Goal: Obtain resource: Download file/media

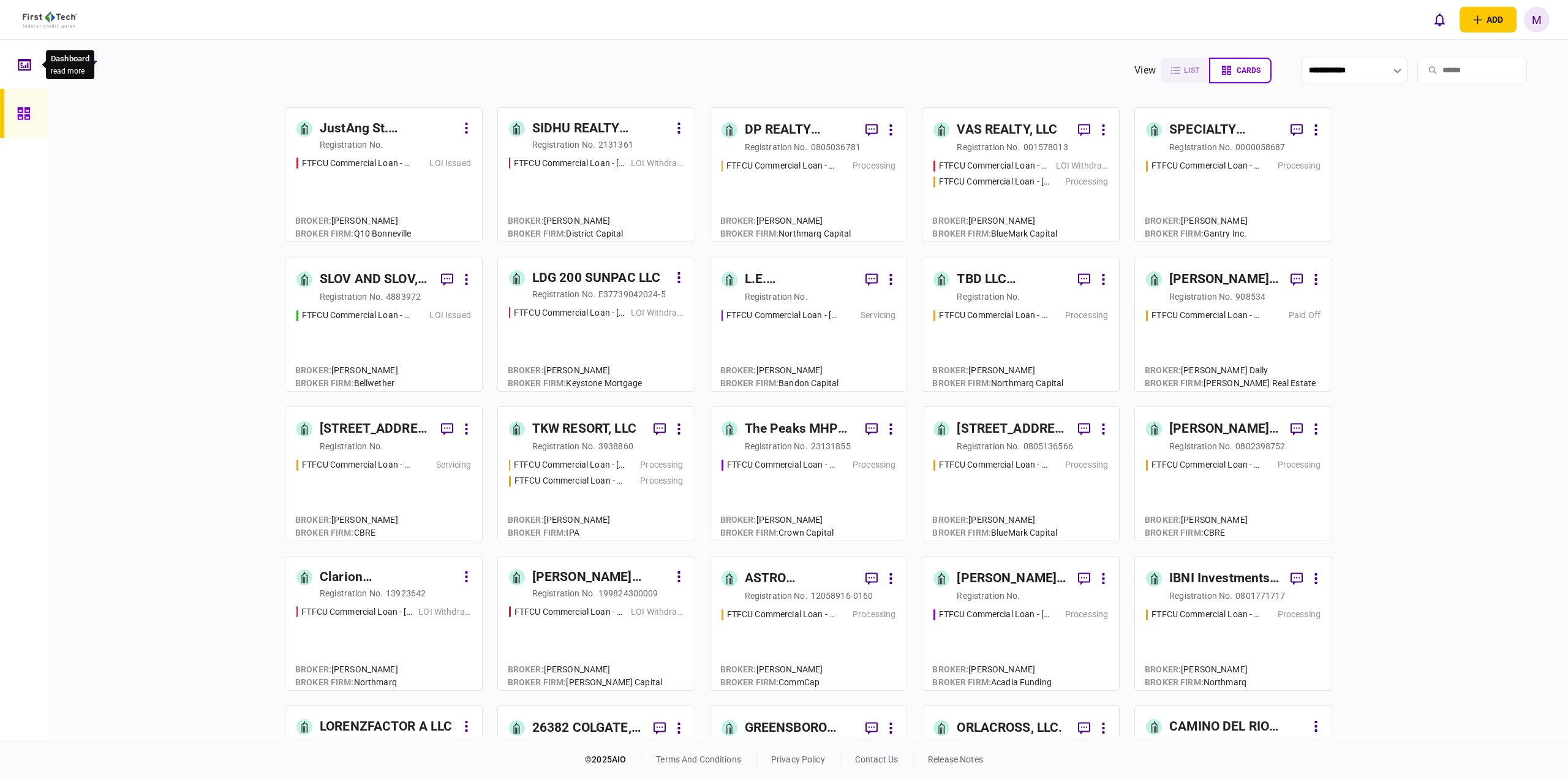
click at [29, 70] on icon at bounding box center [24, 64] width 13 height 11
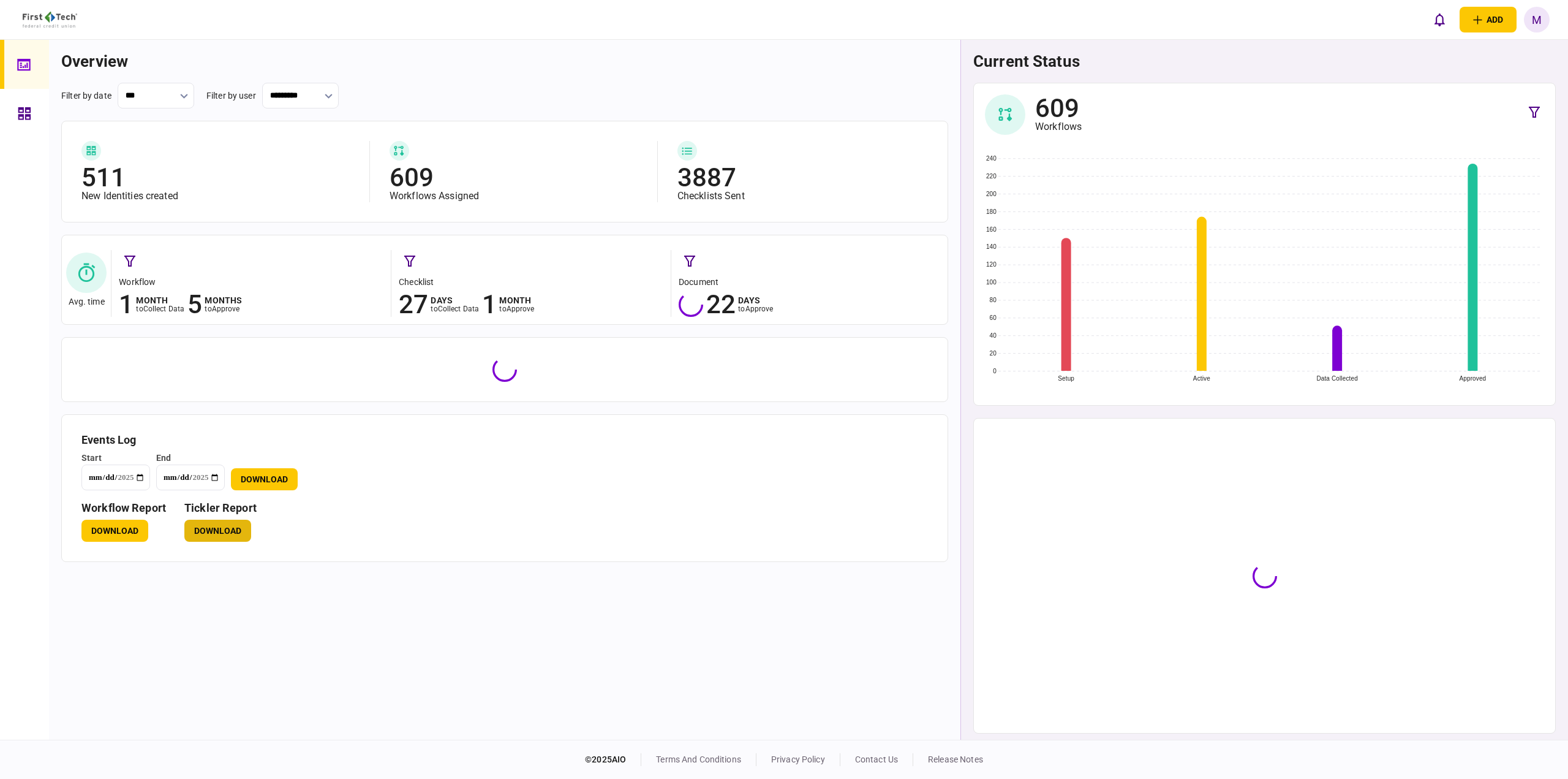
click at [221, 529] on button "Download" at bounding box center [218, 530] width 67 height 22
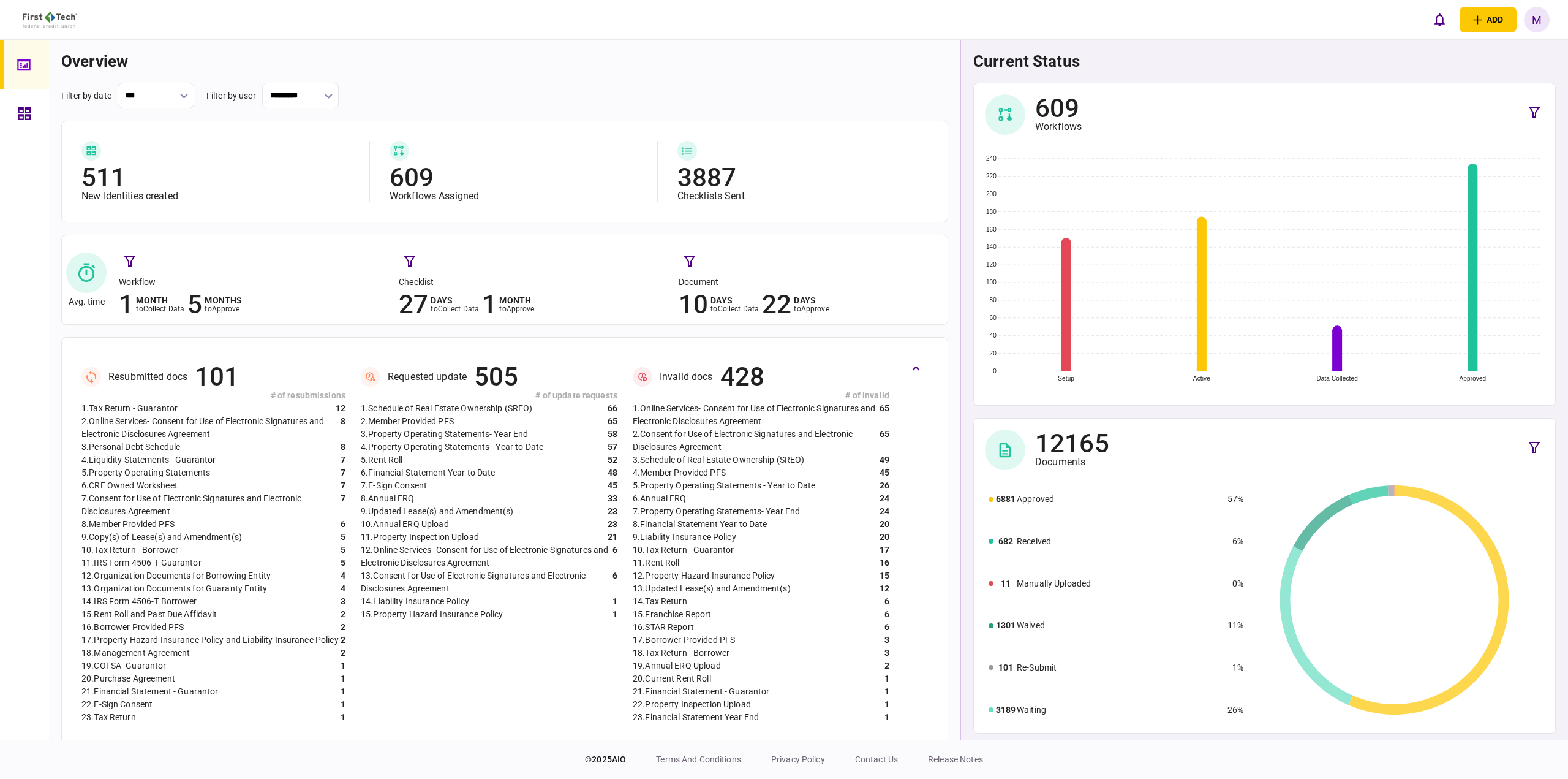
click at [16, 124] on link at bounding box center [24, 113] width 49 height 49
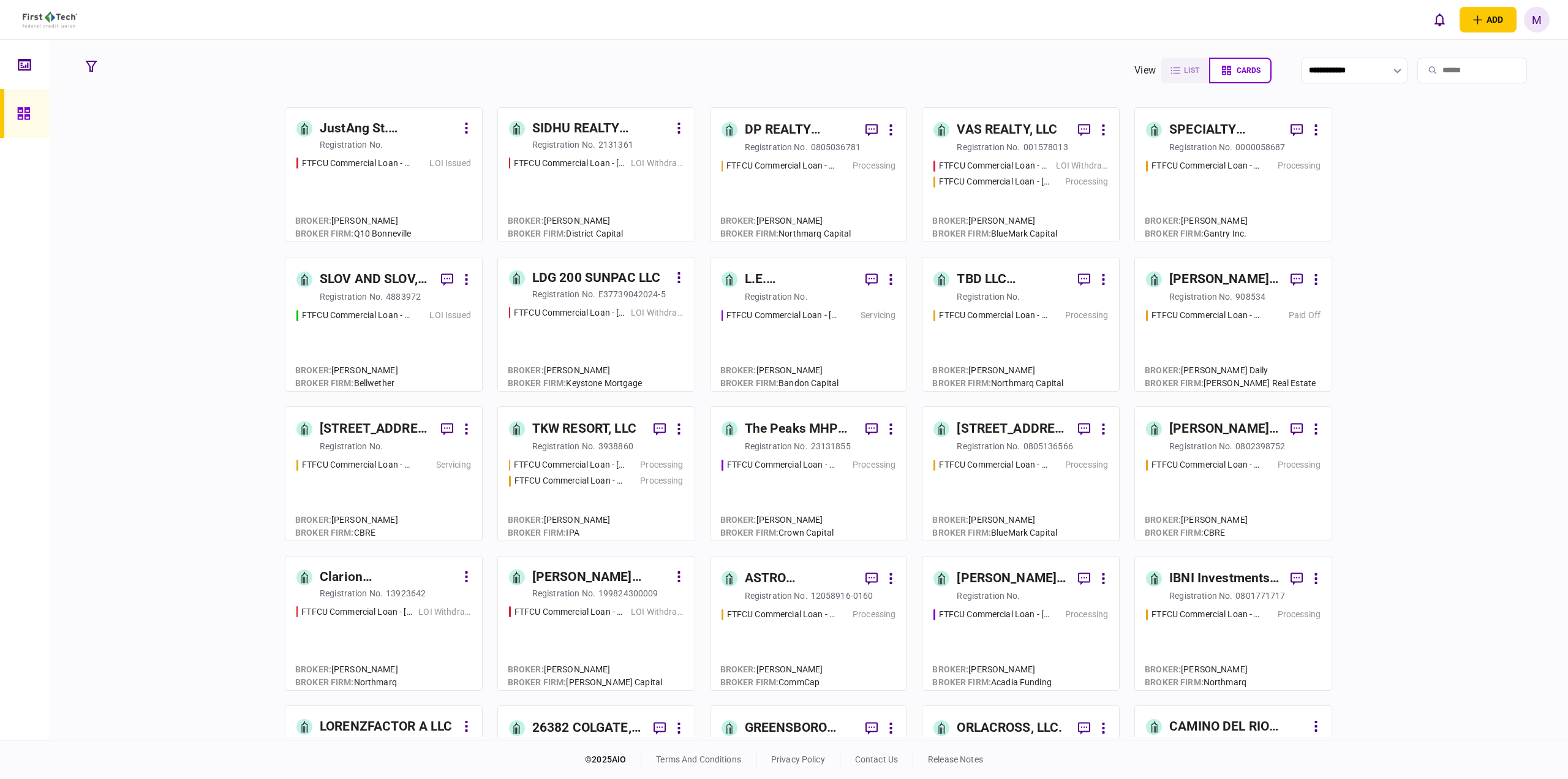
click at [1421, 72] on input "search" at bounding box center [1472, 70] width 109 height 26
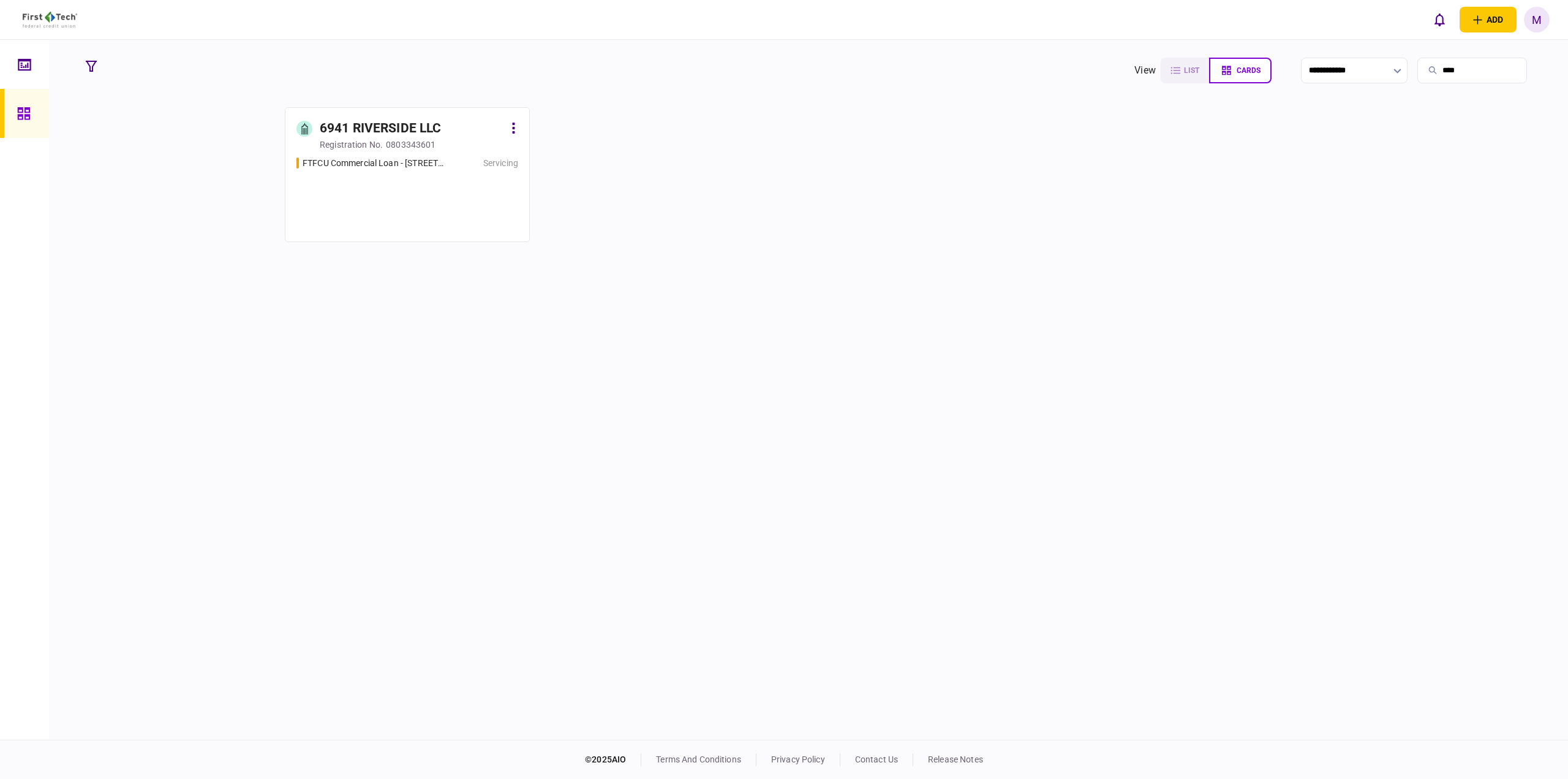
type input "****"
click at [390, 139] on div "0803343601" at bounding box center [411, 144] width 50 height 12
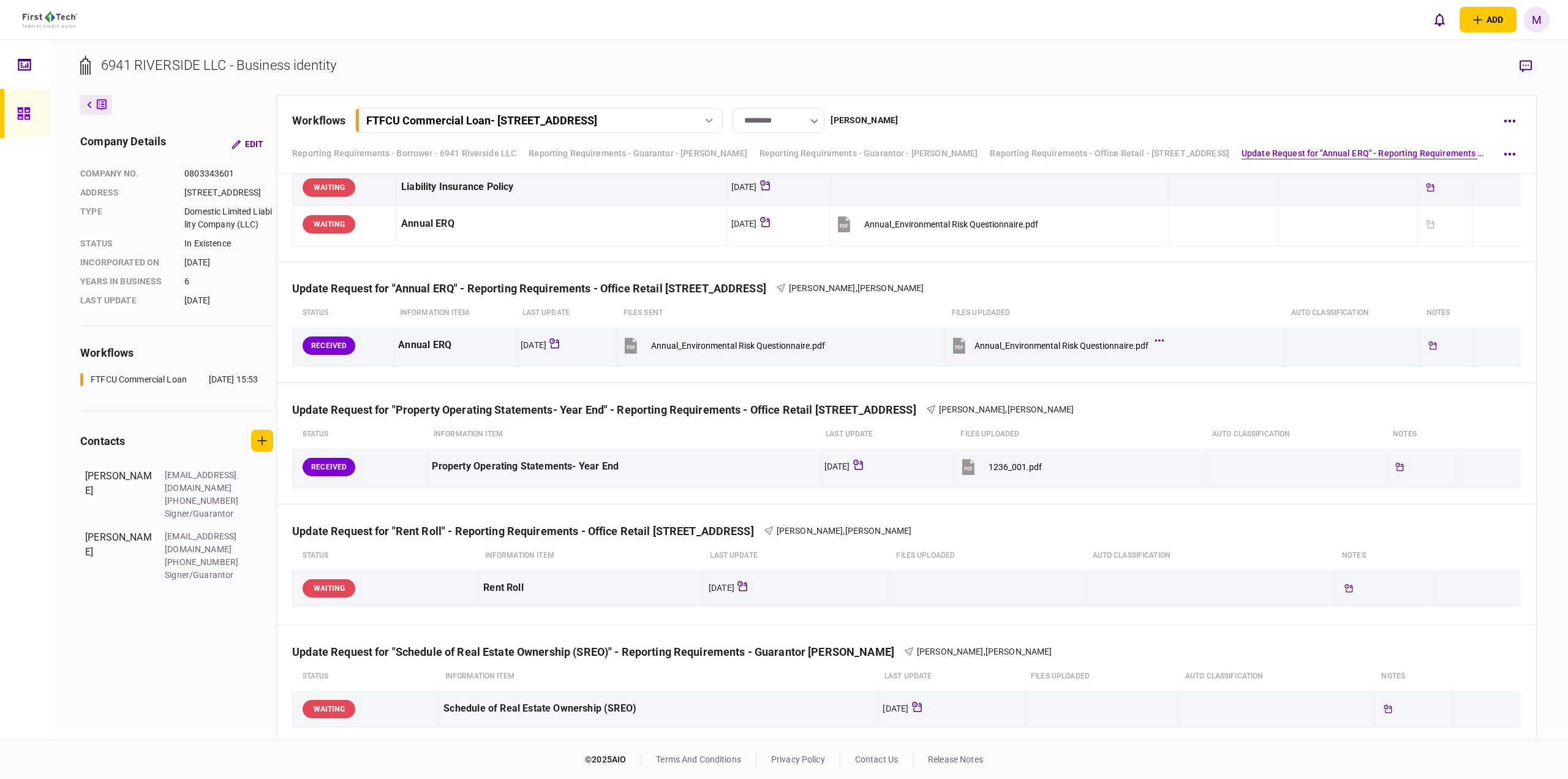
scroll to position [998, 0]
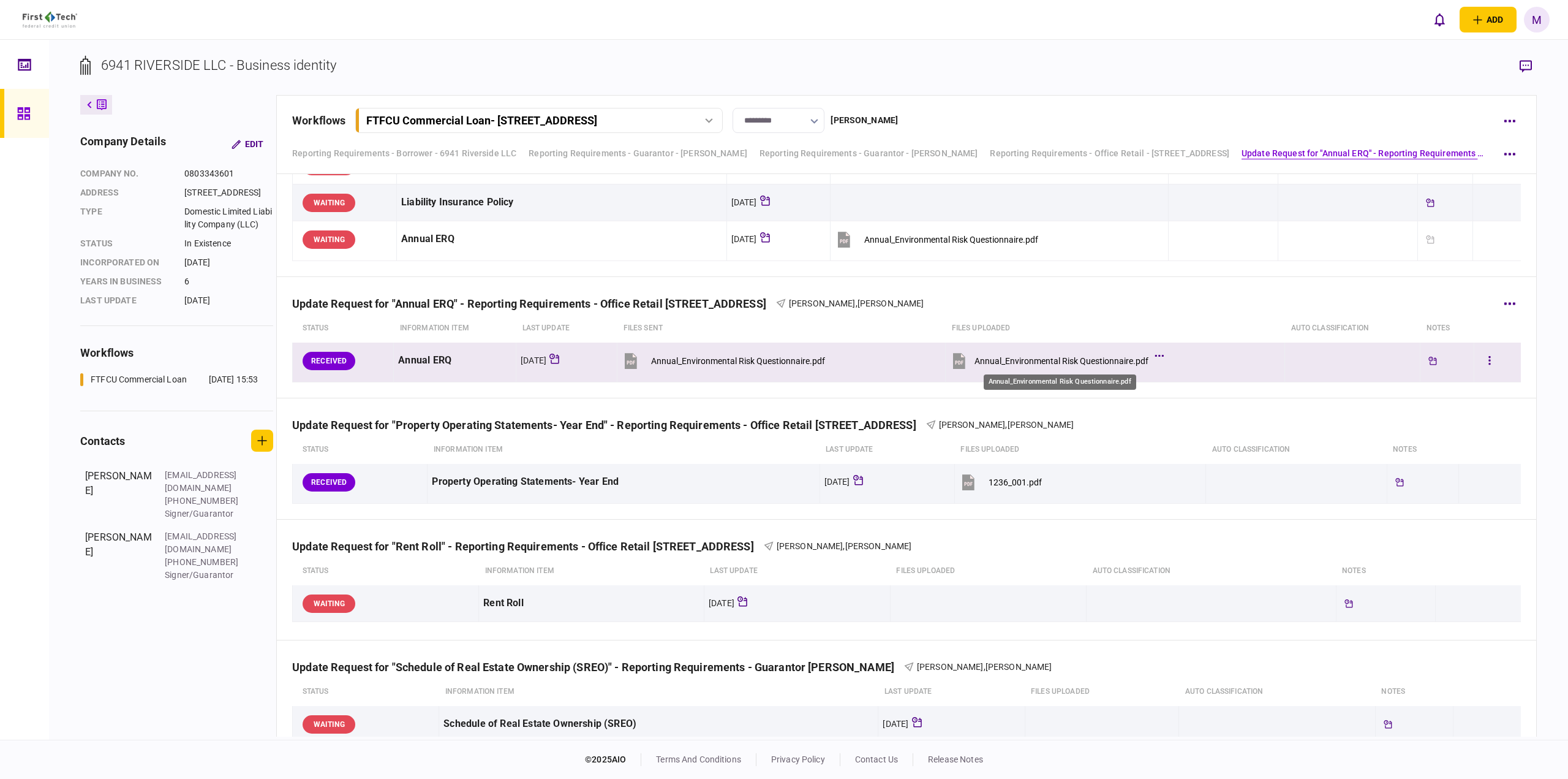
click at [1056, 361] on div "Annual_Environmental Risk Questionnaire.pdf" at bounding box center [1061, 361] width 174 height 10
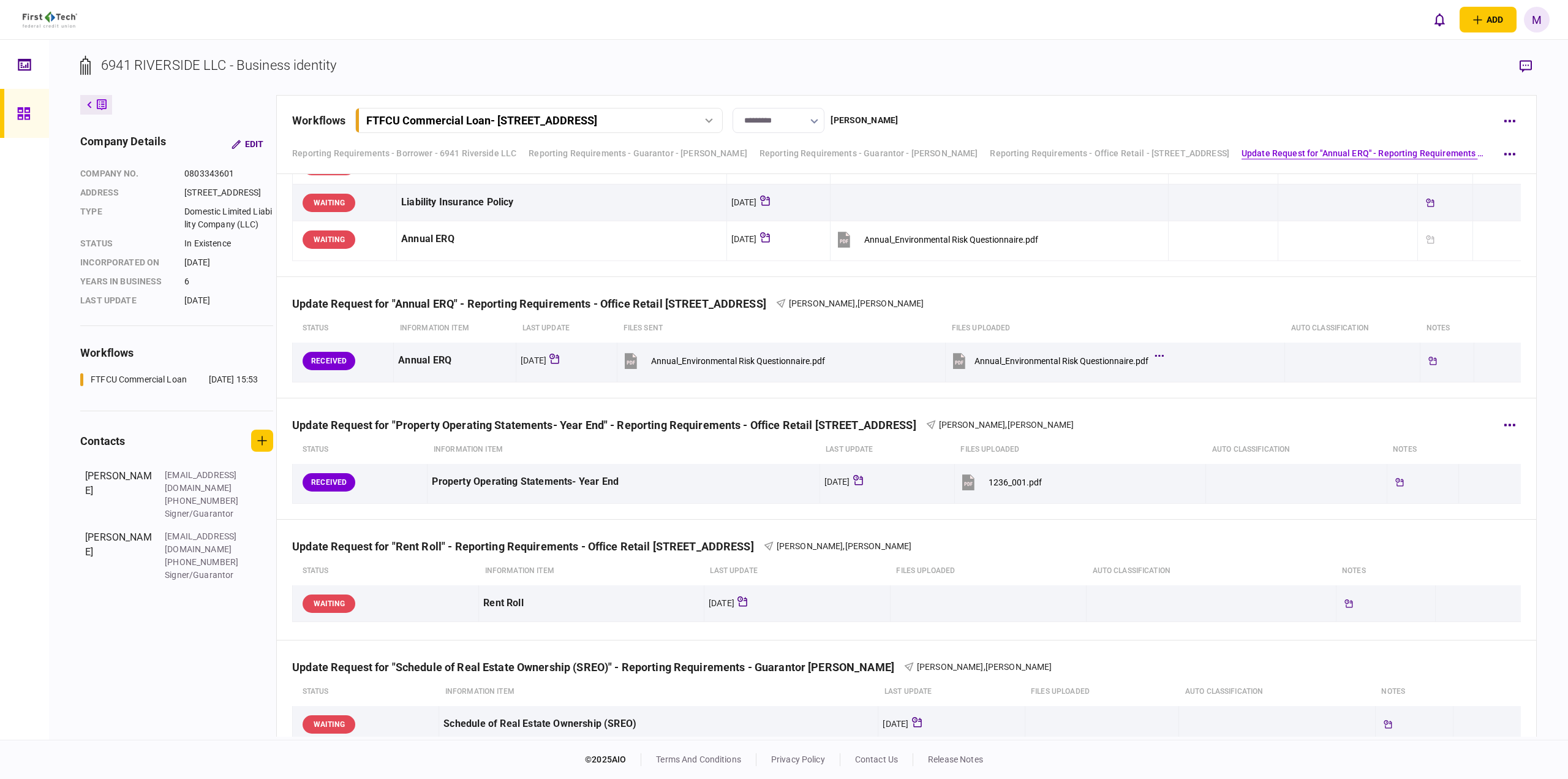
drag, startPoint x: 402, startPoint y: 467, endPoint x: 1029, endPoint y: 458, distance: 627.1
click at [403, 467] on td "RECEIVED" at bounding box center [360, 484] width 135 height 40
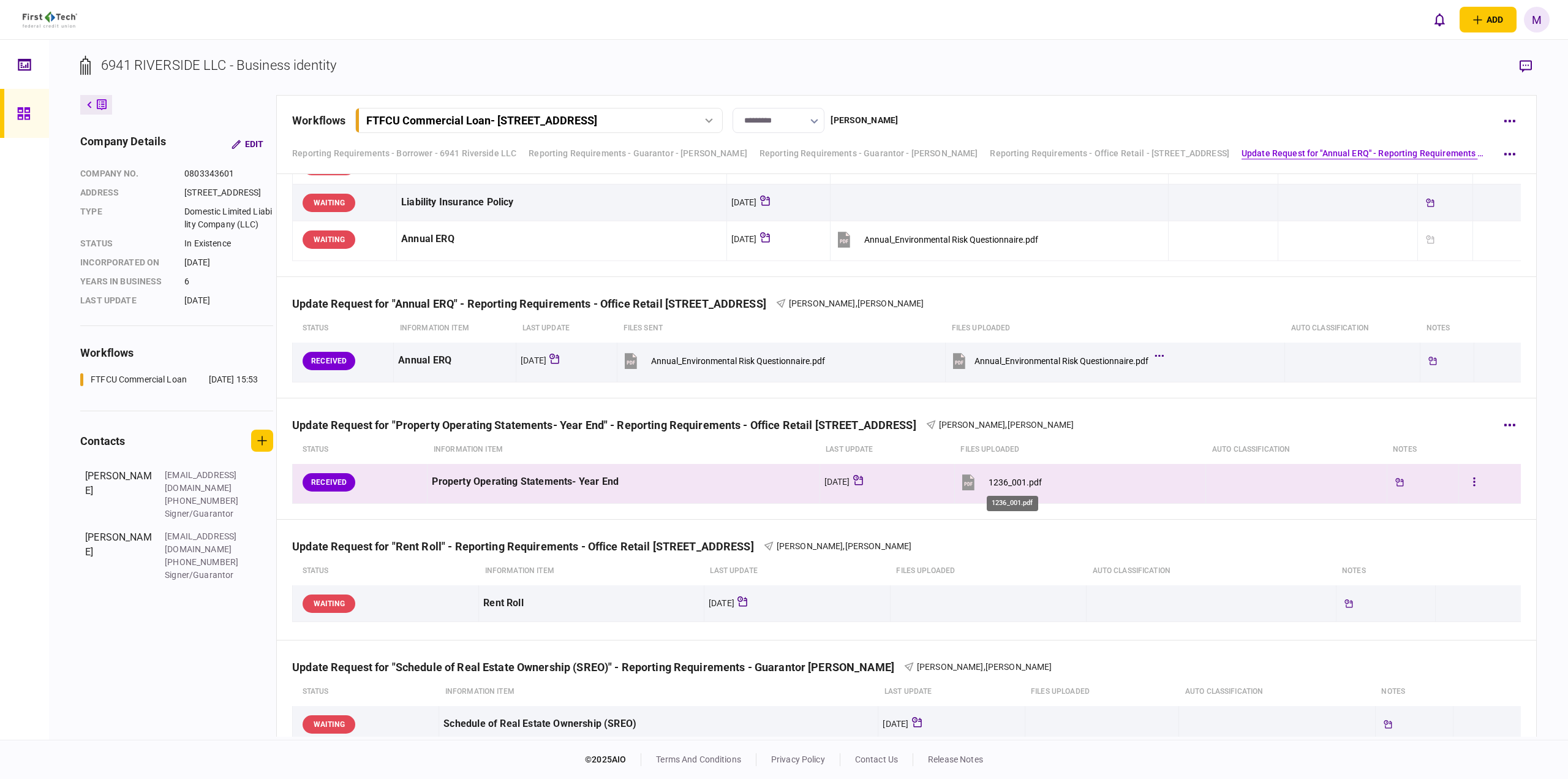
click at [1009, 484] on div "1236_001.pdf" at bounding box center [1015, 482] width 53 height 10
click at [426, 526] on div "Update Request for "Rent Roll" - Reporting Requirements - Office Retail [STREET…" at bounding box center [906, 538] width 1229 height 38
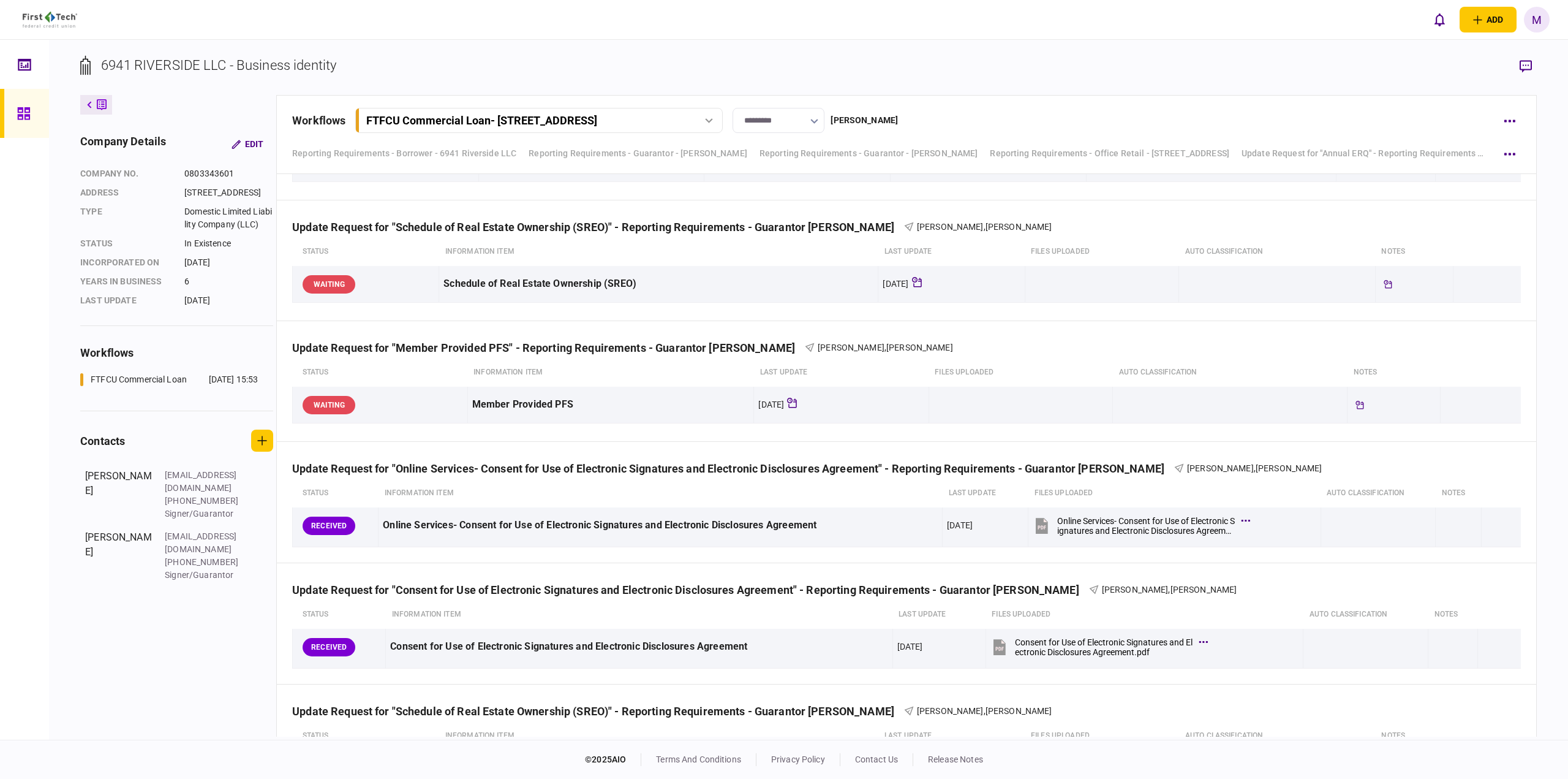
scroll to position [1440, 0]
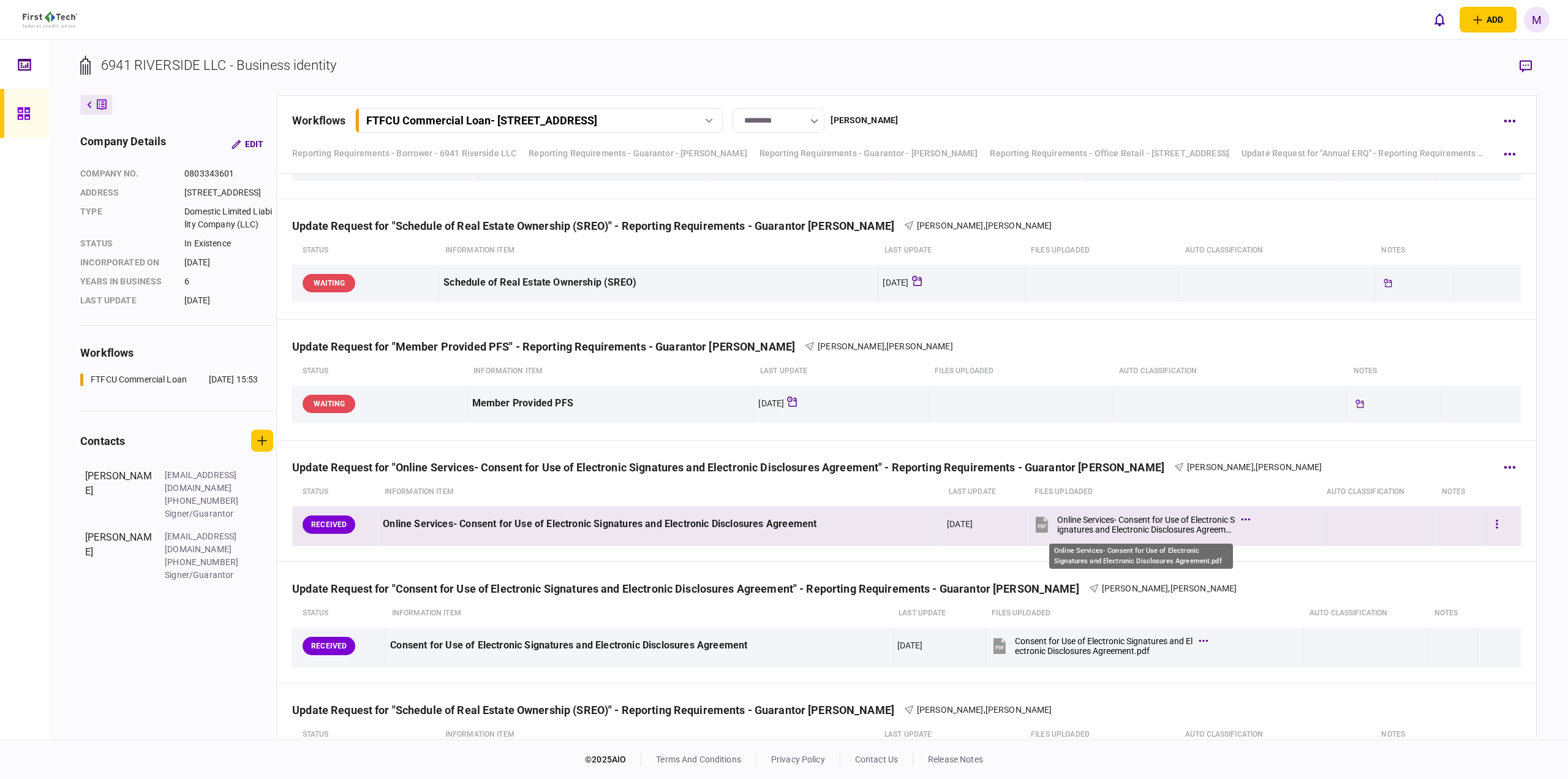
click at [1115, 525] on div "Online Services- Consent for Use of Electronic Signatures and Electronic Disclo…" at bounding box center [1146, 525] width 177 height 20
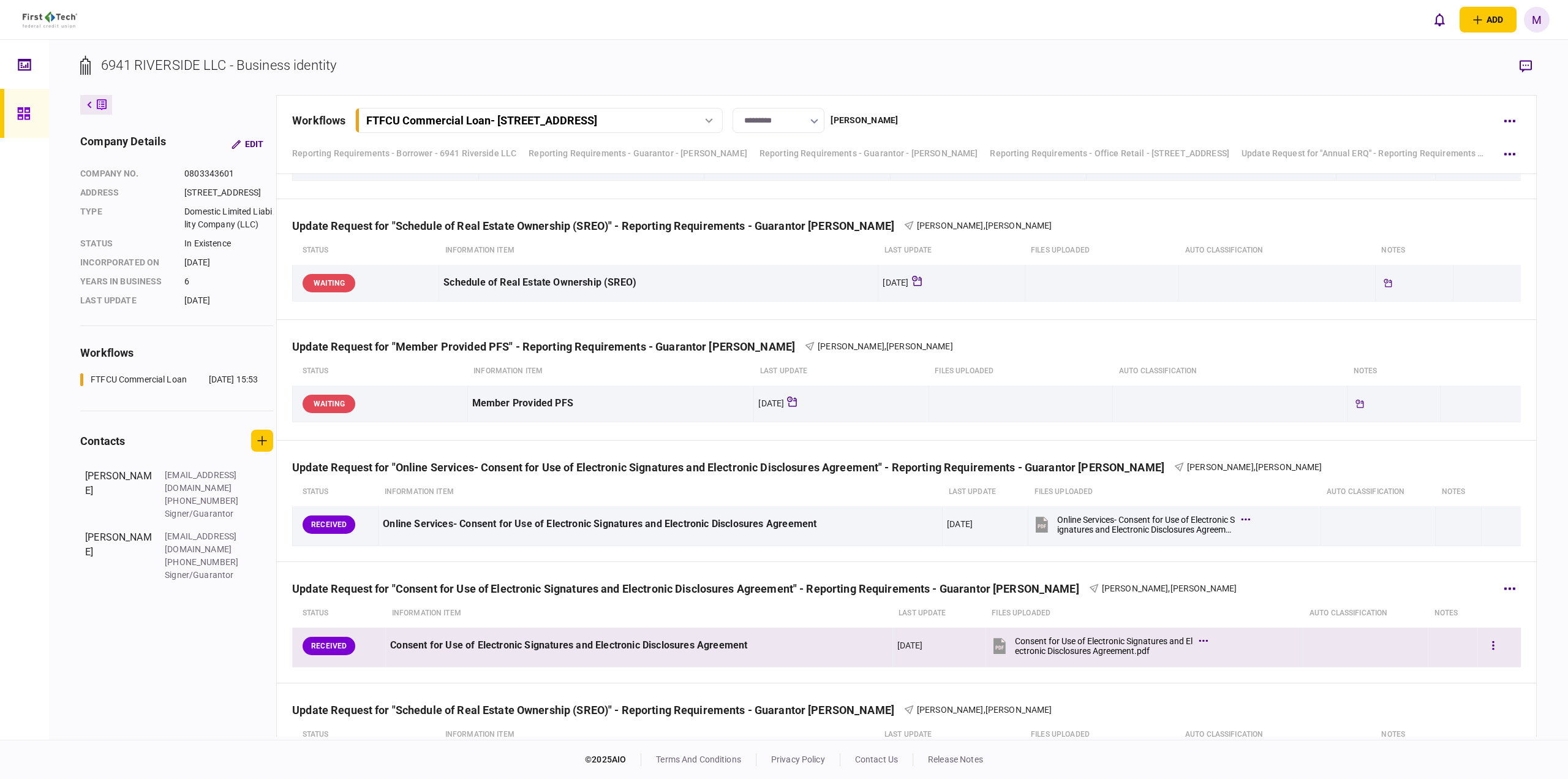
click at [1082, 641] on div "Consent for Use of Electronic Signatures and Electronic Disclosures Agreement.p…" at bounding box center [1104, 646] width 177 height 20
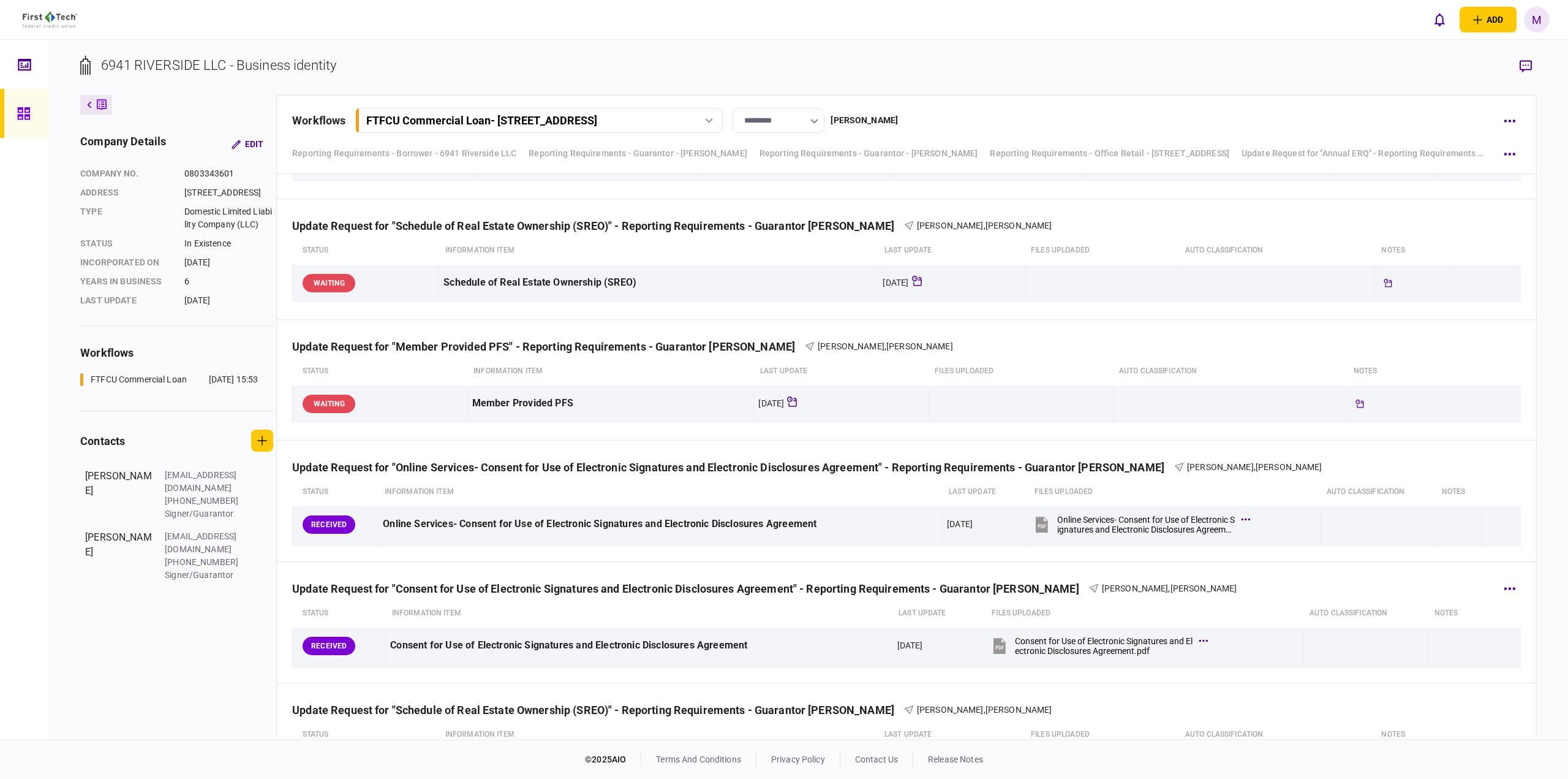
click at [1246, 594] on div "Update Request for "Consent for Use of Electronic Signatures and Electronic Dis…" at bounding box center [906, 580] width 1229 height 38
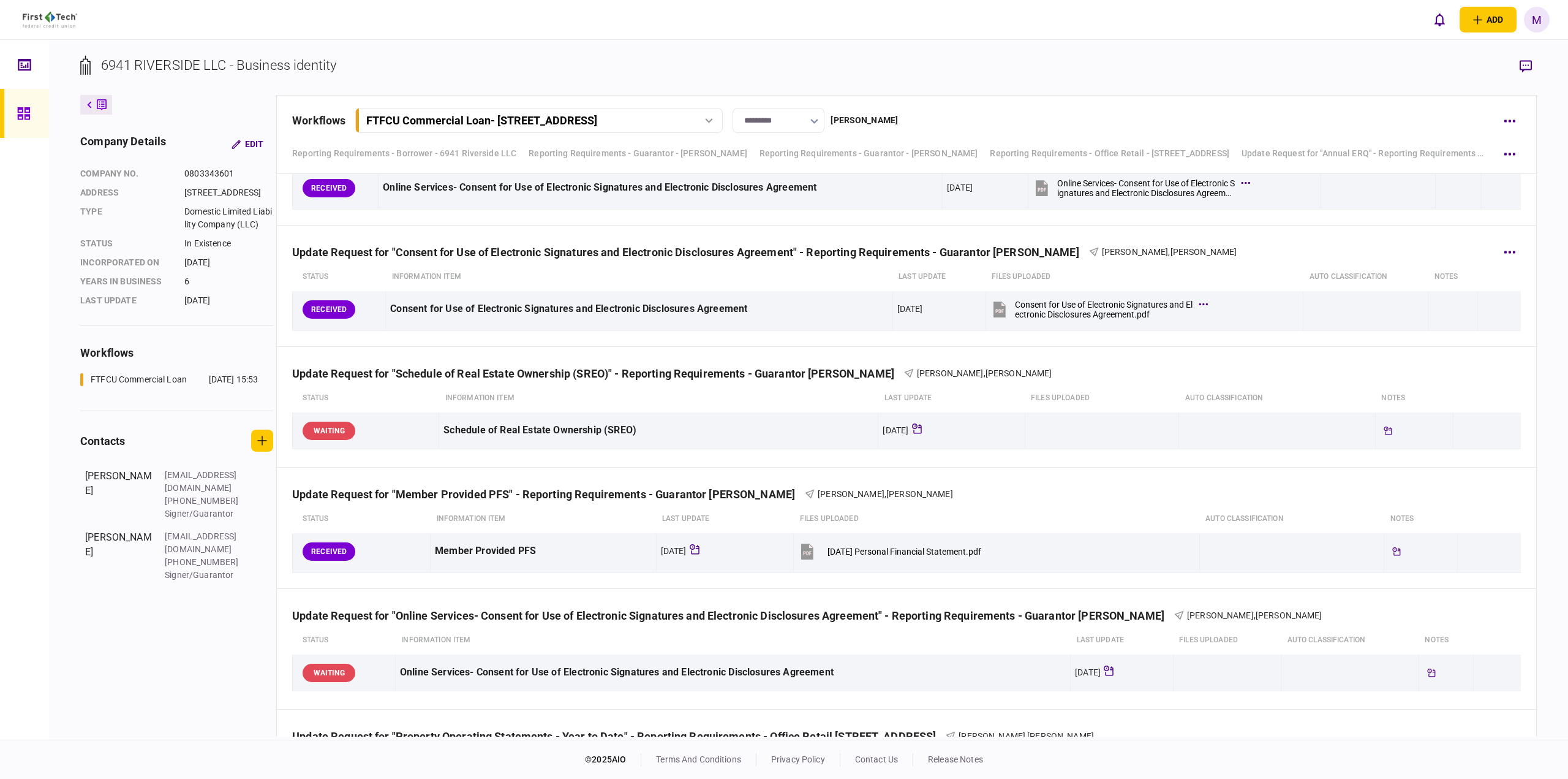
scroll to position [1807, 0]
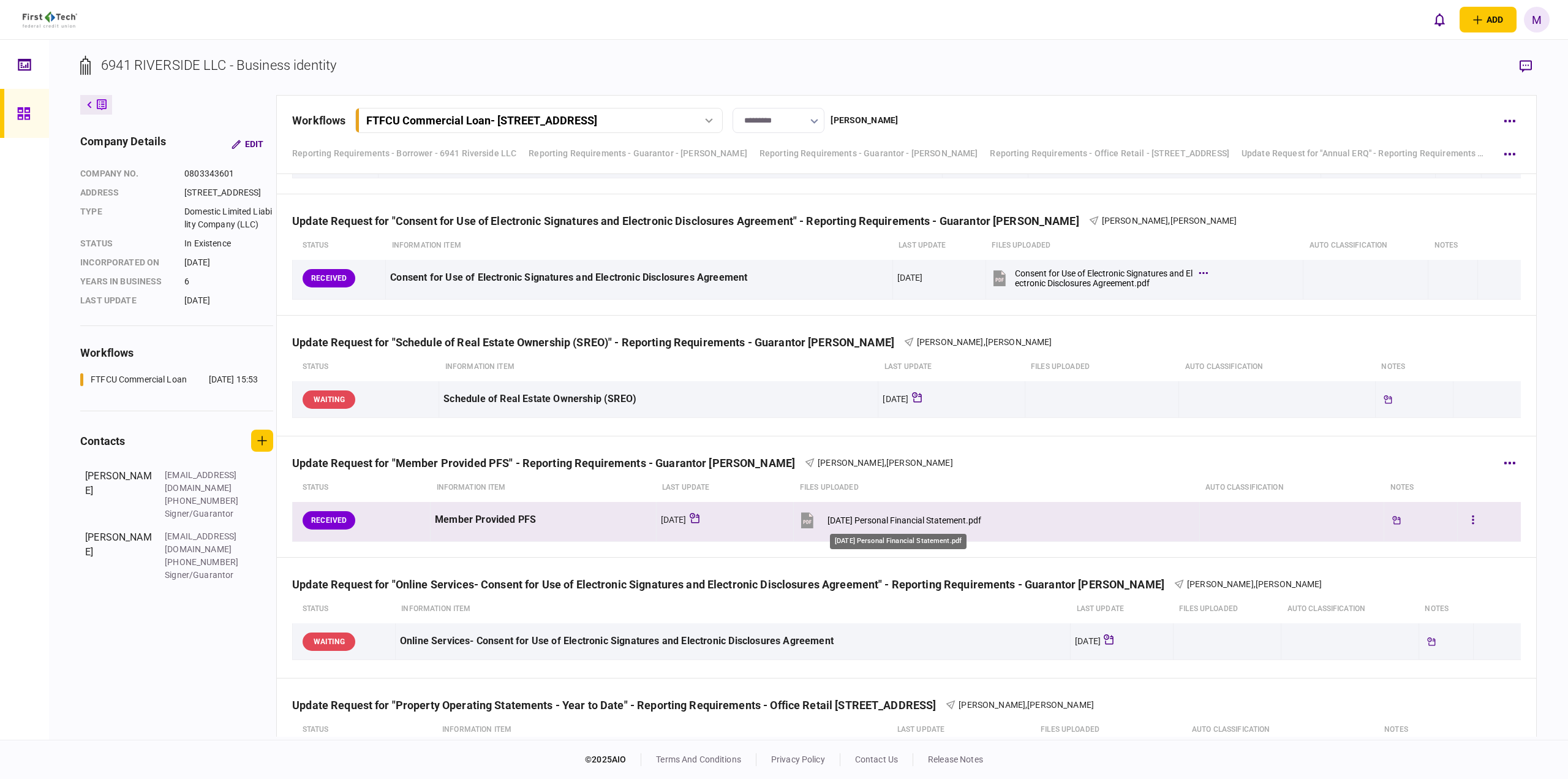
click at [858, 518] on div "[DATE] Personal Financial Statement.pdf" at bounding box center [904, 521] width 154 height 10
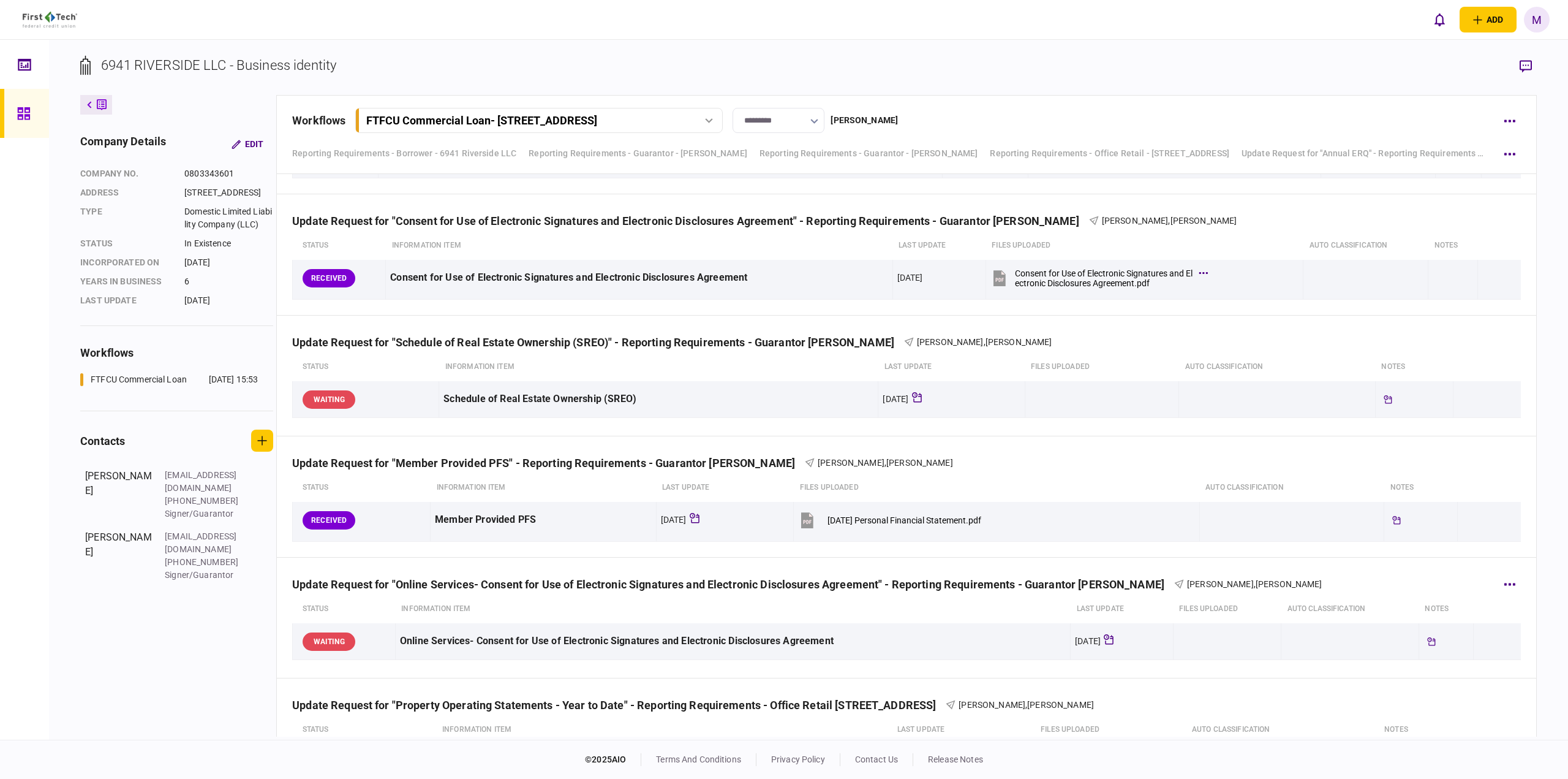
click at [480, 562] on div "Update Request for "Online Services- Consent for Use of Electronic Signatures a…" at bounding box center [906, 576] width 1229 height 38
click at [696, 596] on th "Information item" at bounding box center [733, 609] width 675 height 28
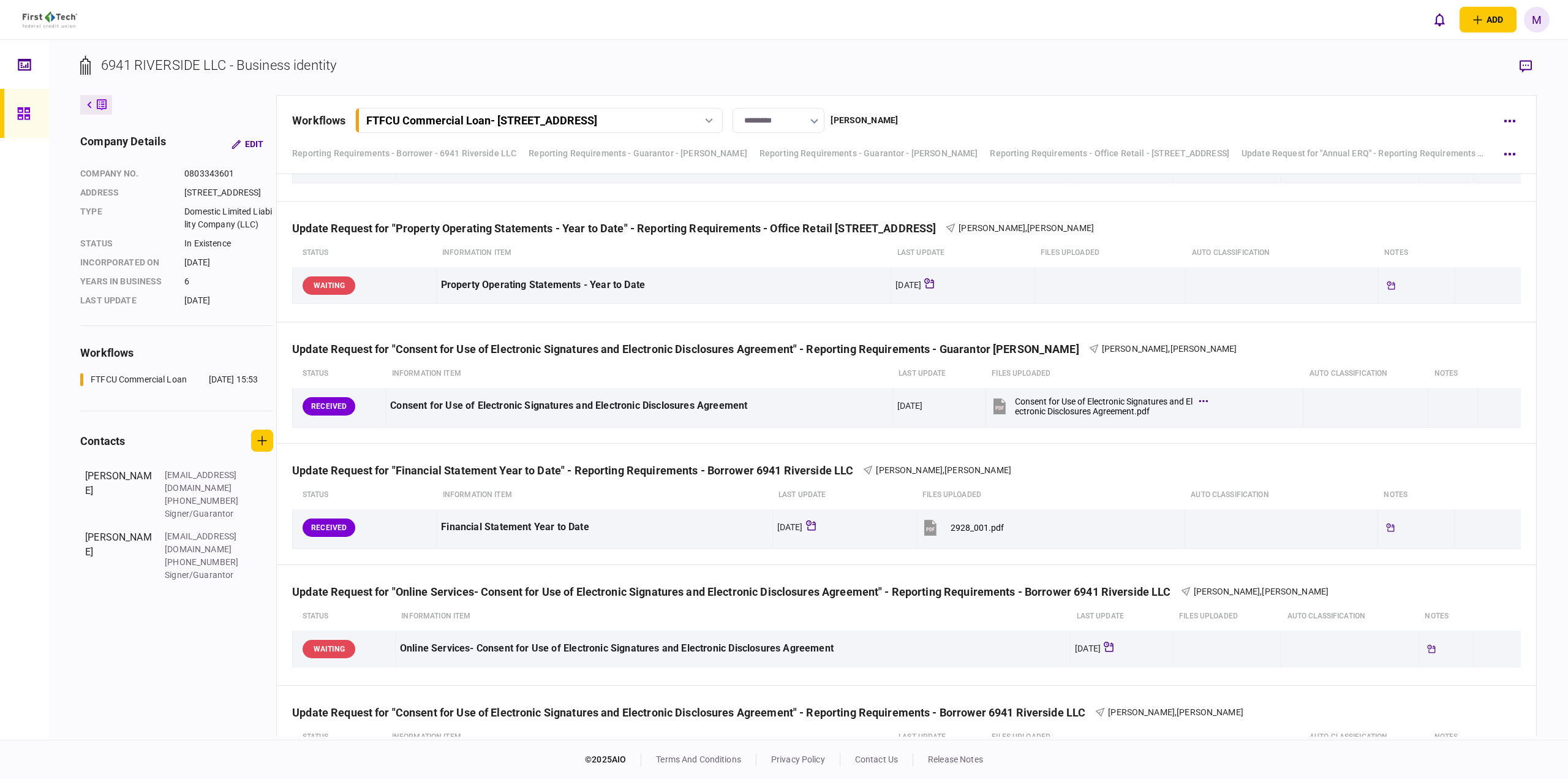
scroll to position [2322, 0]
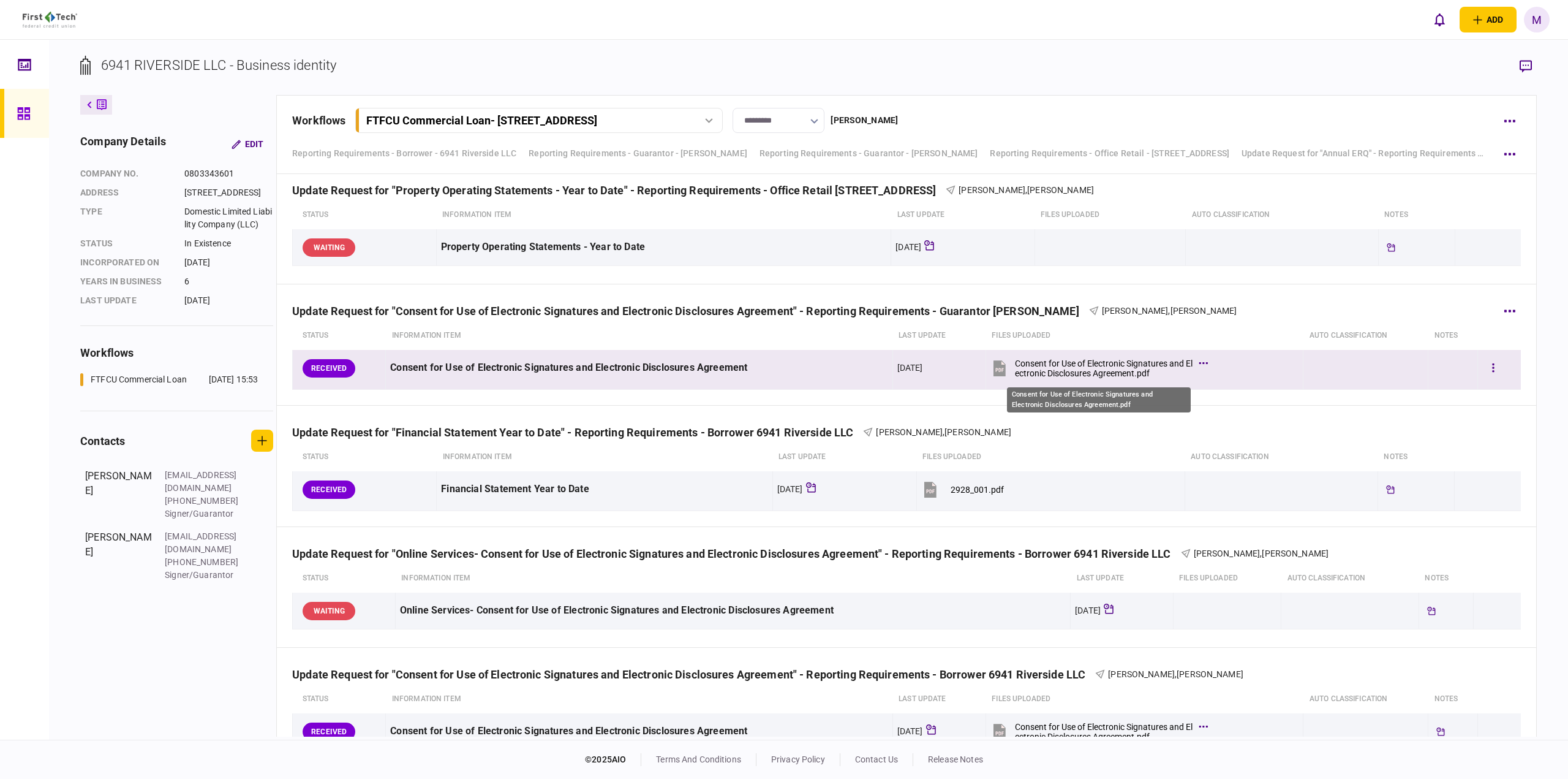
click at [1102, 378] on div "Consent for Use of Electronic Signatures and Electronic Disclosures Agreement.p…" at bounding box center [1104, 369] width 177 height 20
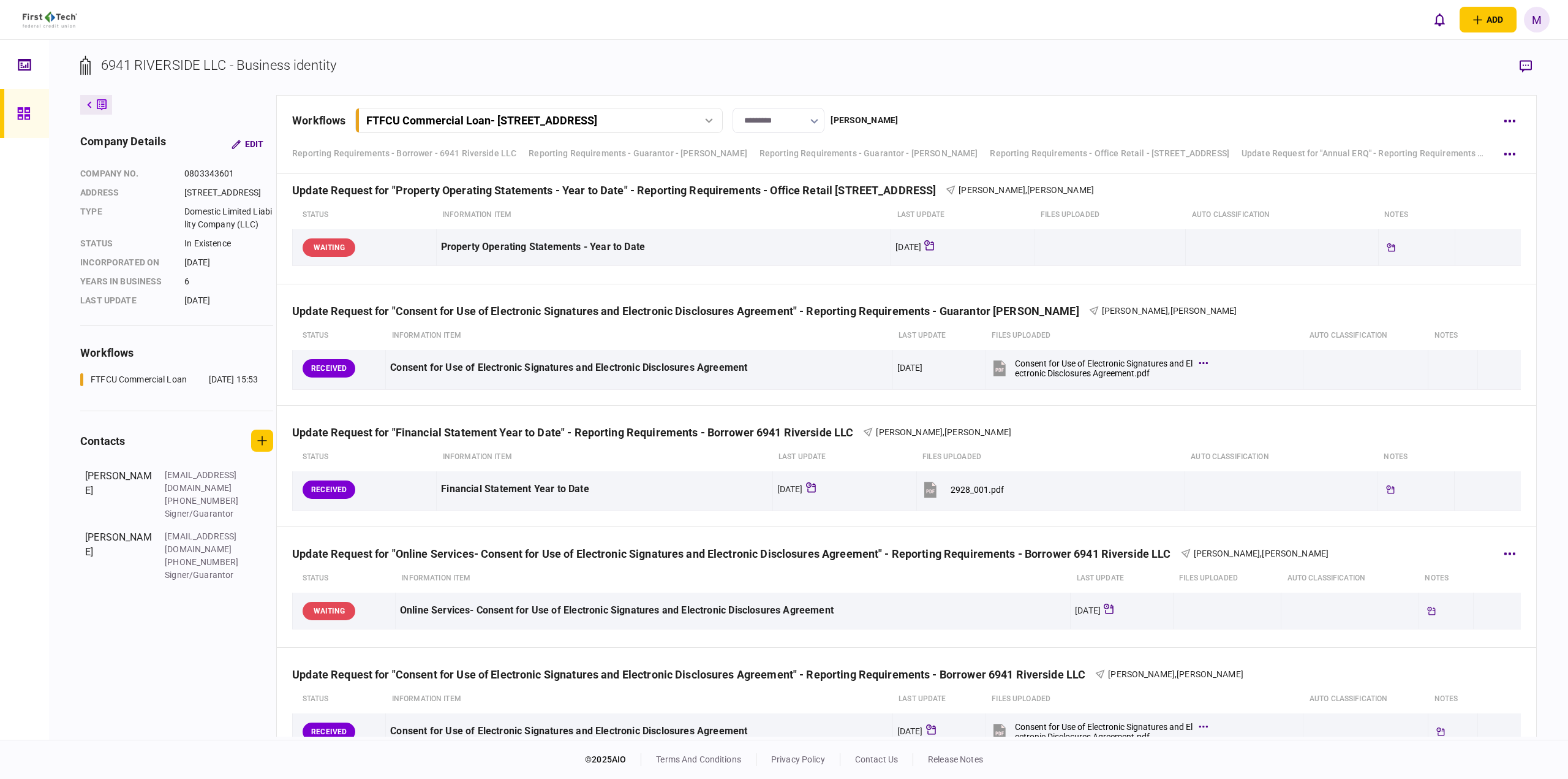
click at [946, 631] on section "status Information item last update Files uploaded auto classification notes WA…" at bounding box center [906, 598] width 1229 height 67
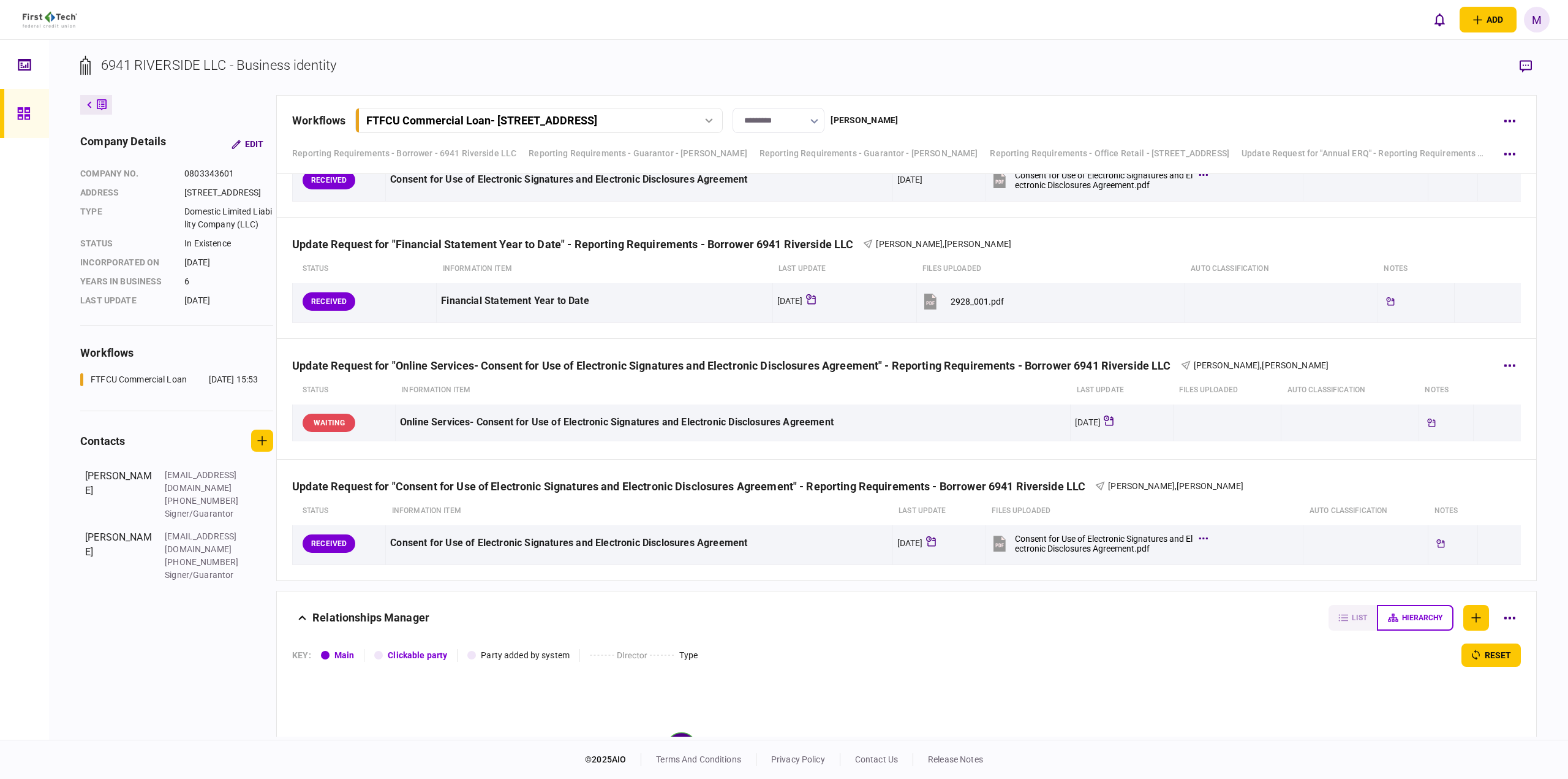
scroll to position [2543, 0]
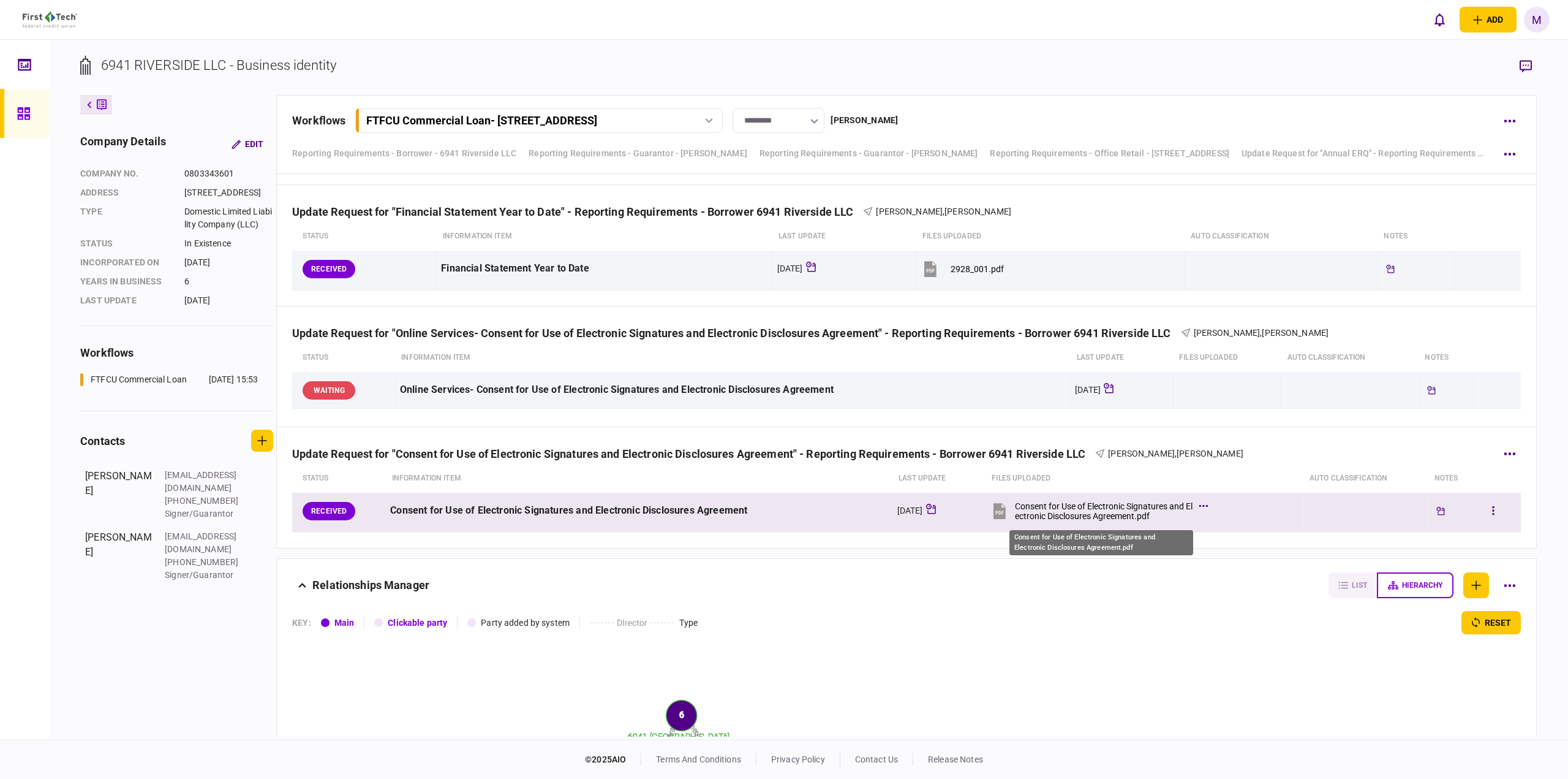
click at [1090, 516] on div "Consent for Use of Electronic Signatures and Electronic Disclosures Agreement.p…" at bounding box center [1104, 511] width 177 height 20
